Goal: Task Accomplishment & Management: Use online tool/utility

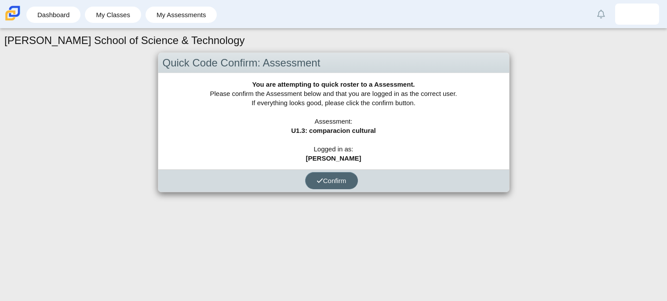
click at [334, 186] on button "Confirm" at bounding box center [331, 180] width 53 height 17
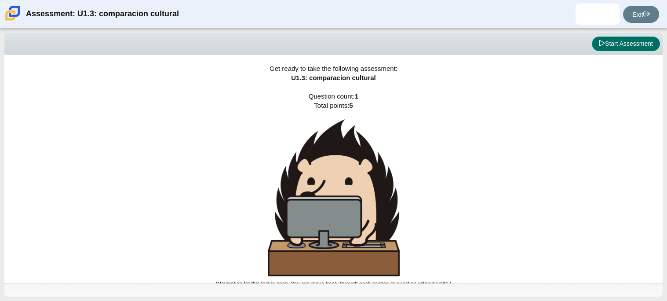
click at [645, 42] on button "Start Assessment" at bounding box center [626, 43] width 68 height 15
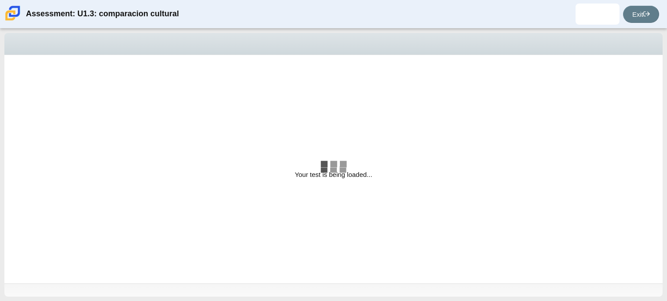
select select "f2c20758-046e-4de4-bd03-70368590ba22"
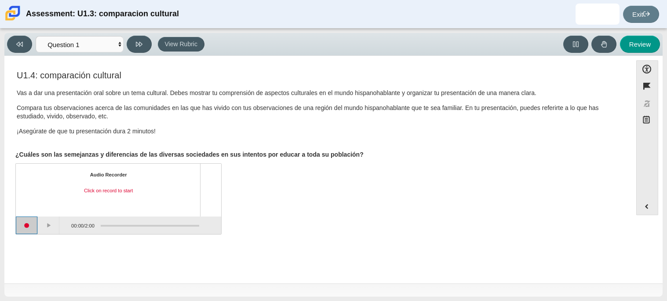
click at [25, 229] on button "Start recording" at bounding box center [27, 225] width 22 height 18
click at [49, 228] on button "Pause" at bounding box center [49, 225] width 22 height 18
click at [50, 225] on button "Continue recording" at bounding box center [49, 225] width 22 height 18
click at [50, 225] on button "Pause" at bounding box center [49, 225] width 22 height 18
click at [33, 222] on button "Stop recording" at bounding box center [27, 225] width 22 height 18
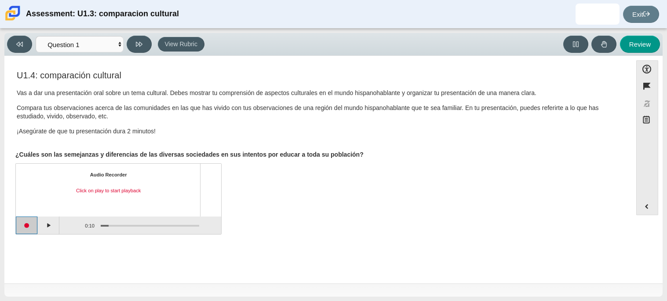
click at [29, 223] on button "Start recording" at bounding box center [27, 225] width 22 height 18
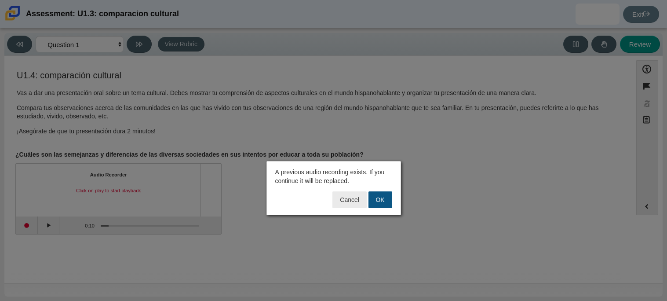
click at [378, 196] on button "OK" at bounding box center [380, 199] width 24 height 17
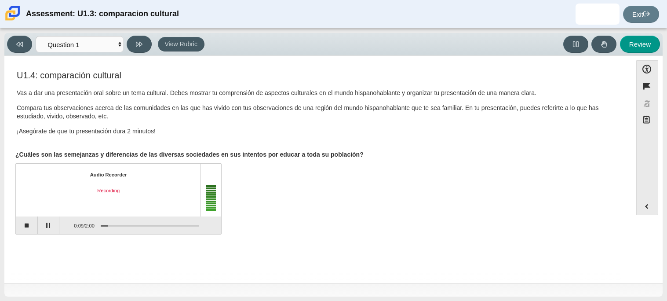
click at [89, 222] on span "2:00" at bounding box center [90, 225] width 10 height 6
click at [44, 223] on button "Pause" at bounding box center [49, 225] width 22 height 18
click at [31, 225] on button "Stop recording" at bounding box center [27, 225] width 22 height 18
click at [29, 223] on button "Start recording" at bounding box center [27, 225] width 22 height 18
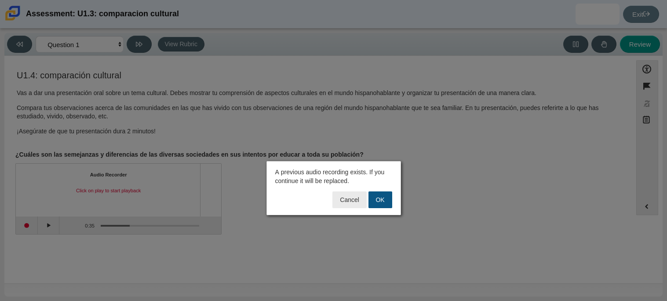
click at [379, 204] on button "OK" at bounding box center [380, 199] width 24 height 17
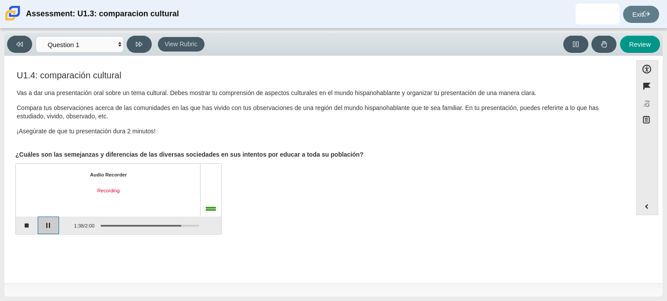
click at [45, 225] on button "Pause" at bounding box center [49, 225] width 22 height 18
click at [28, 222] on button "Stop recording" at bounding box center [27, 225] width 22 height 18
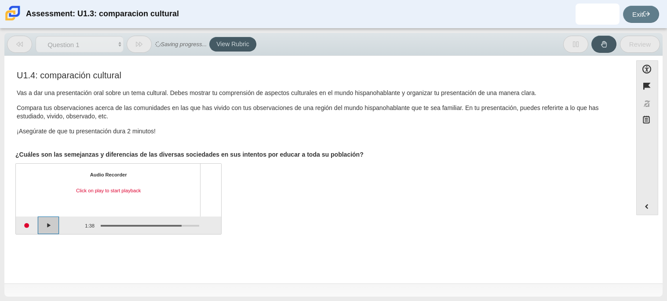
click at [45, 224] on button "Play" at bounding box center [49, 225] width 22 height 18
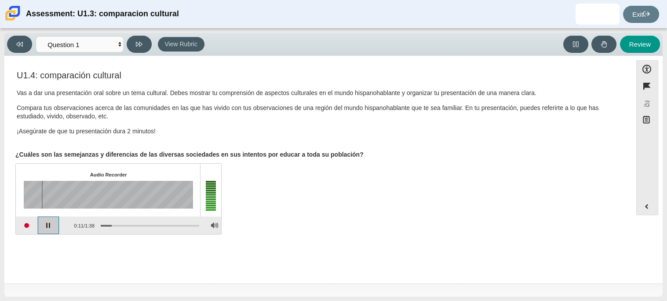
click at [43, 224] on button "Pause playback" at bounding box center [49, 225] width 22 height 18
